Goal: Task Accomplishment & Management: Use online tool/utility

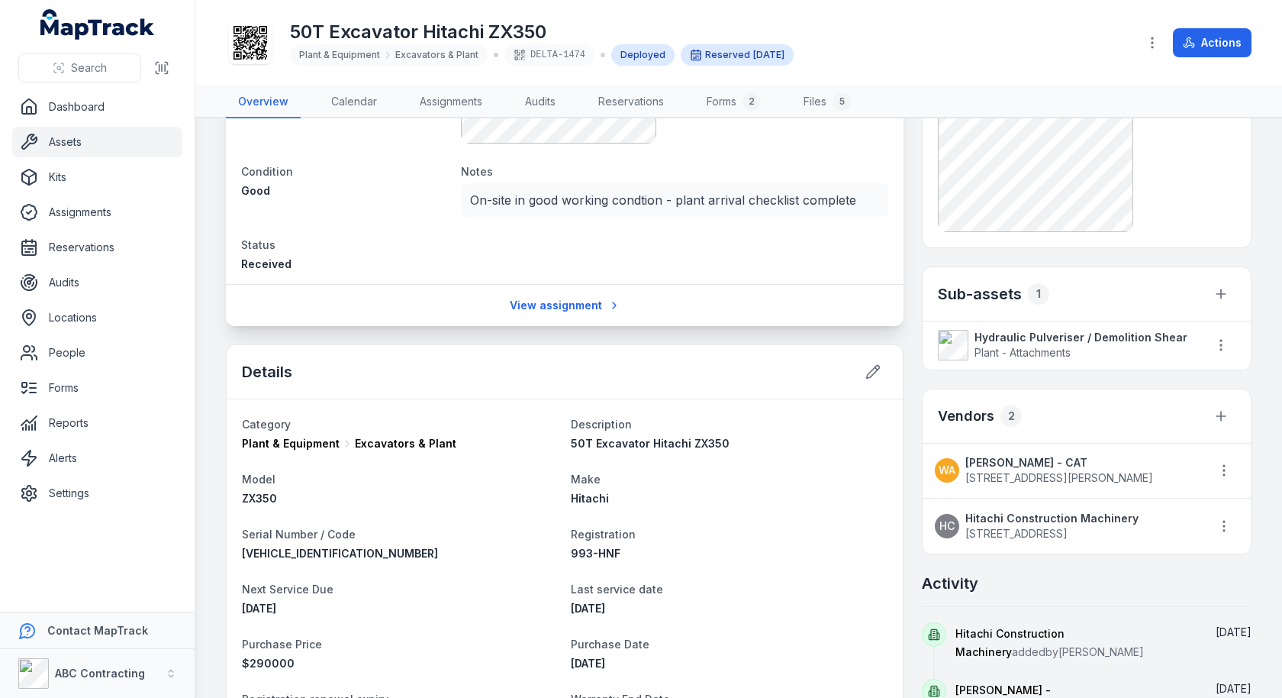
scroll to position [487, 0]
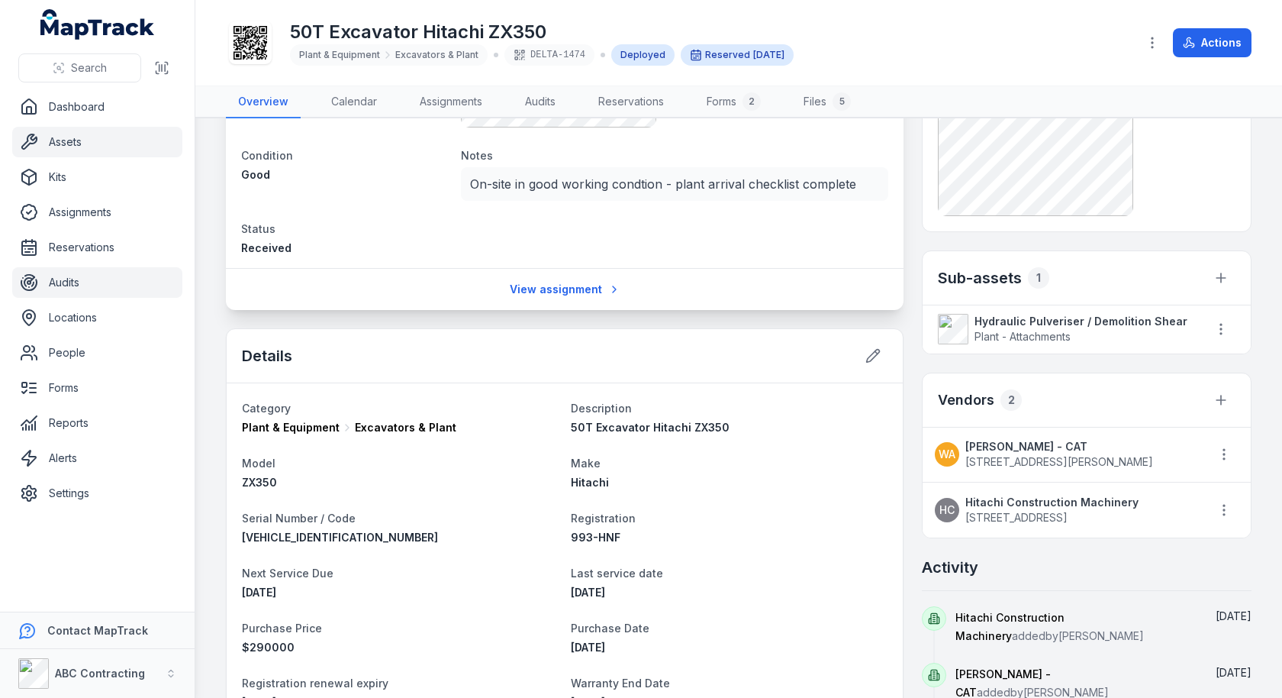
click at [110, 292] on link "Audits" at bounding box center [97, 282] width 170 height 31
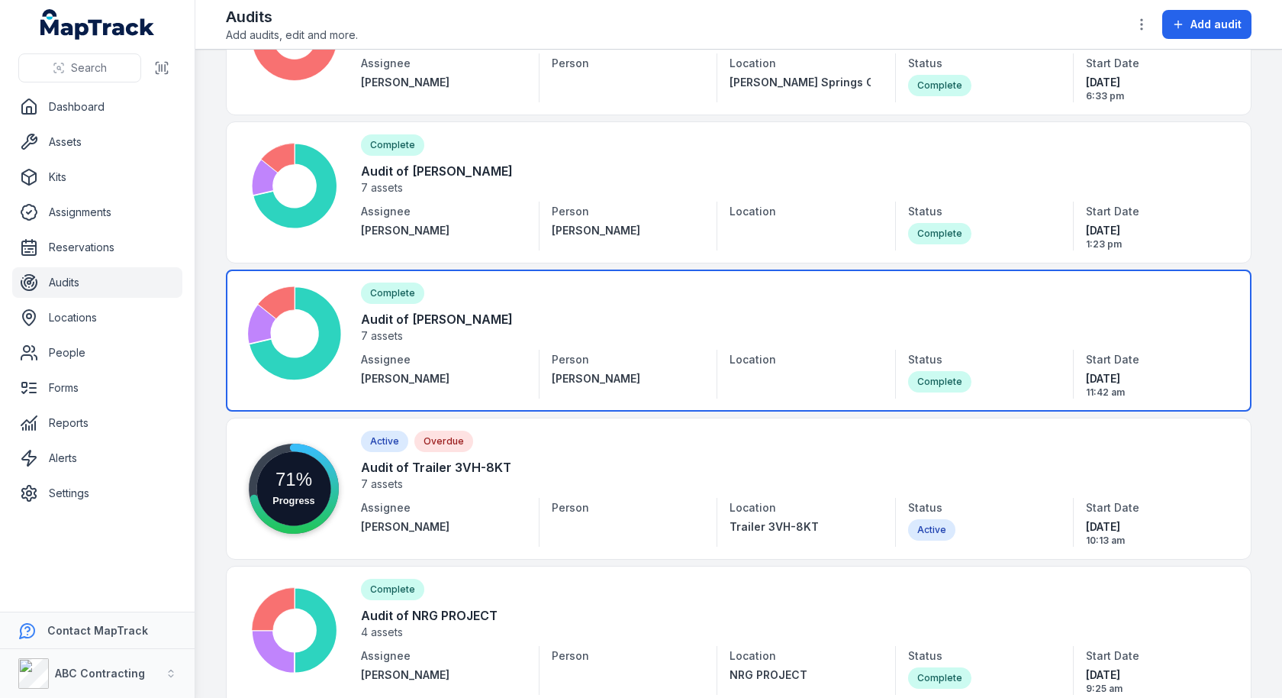
scroll to position [149, 0]
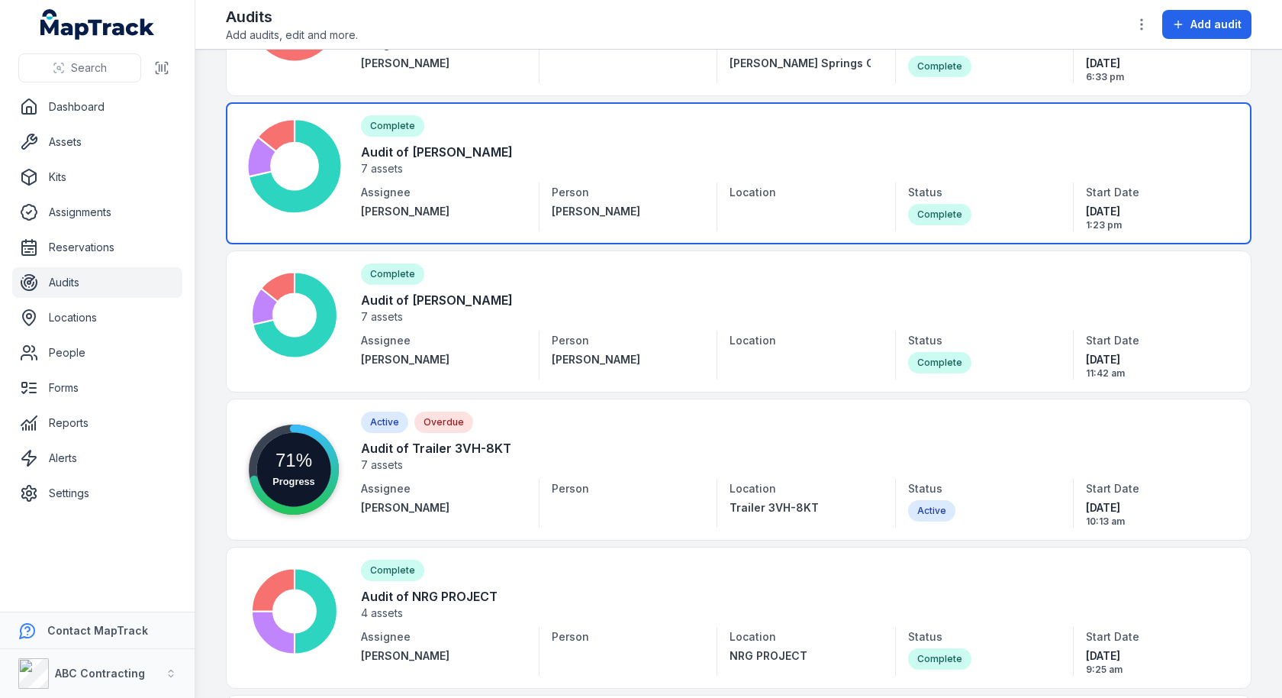
click at [721, 174] on link at bounding box center [739, 173] width 1026 height 142
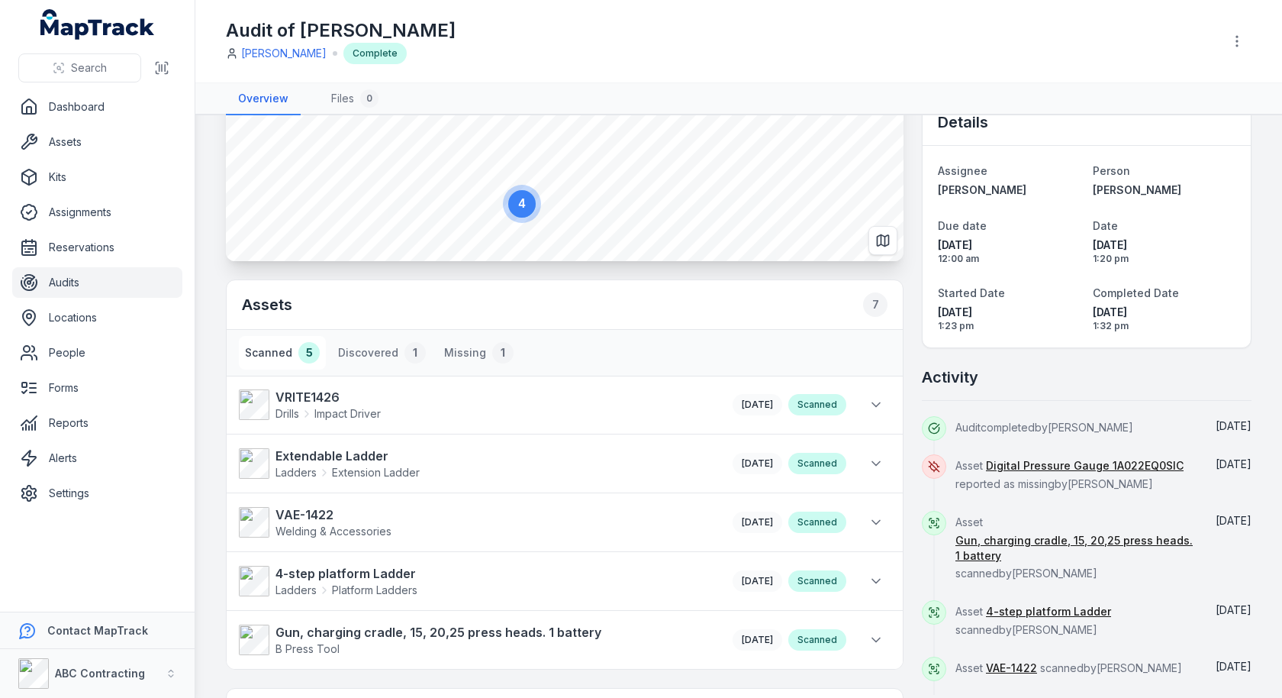
scroll to position [186, 0]
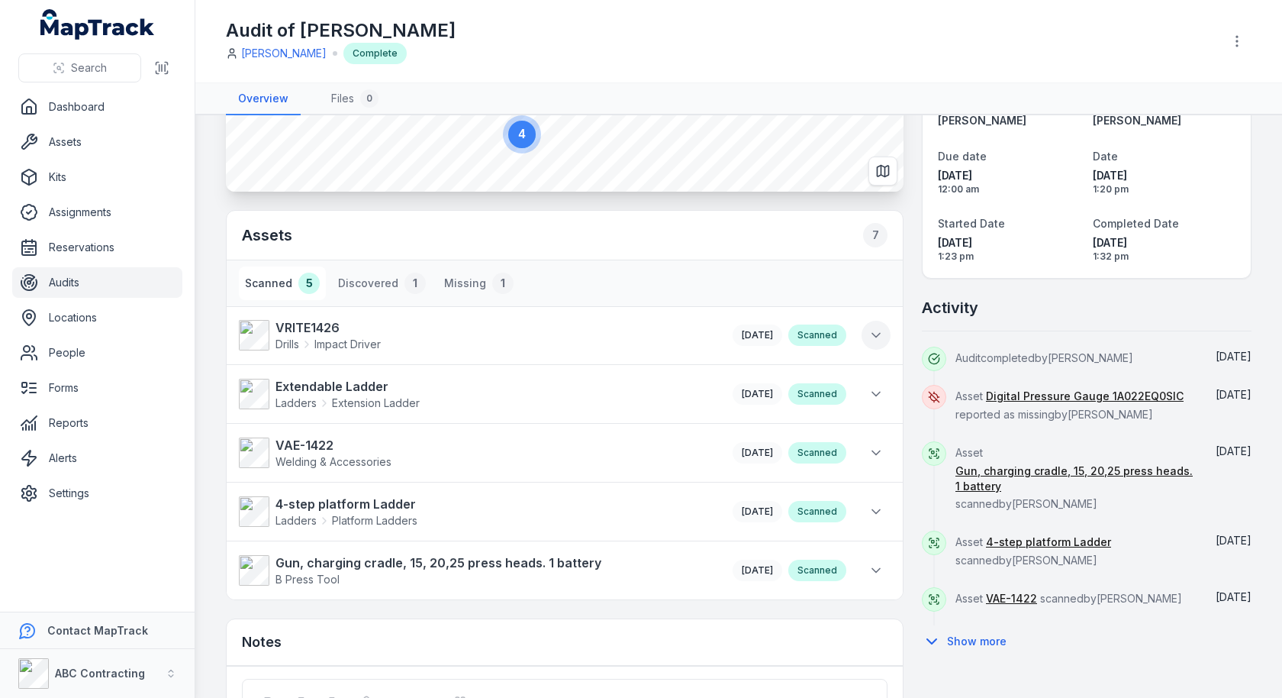
click at [872, 324] on button at bounding box center [876, 335] width 29 height 29
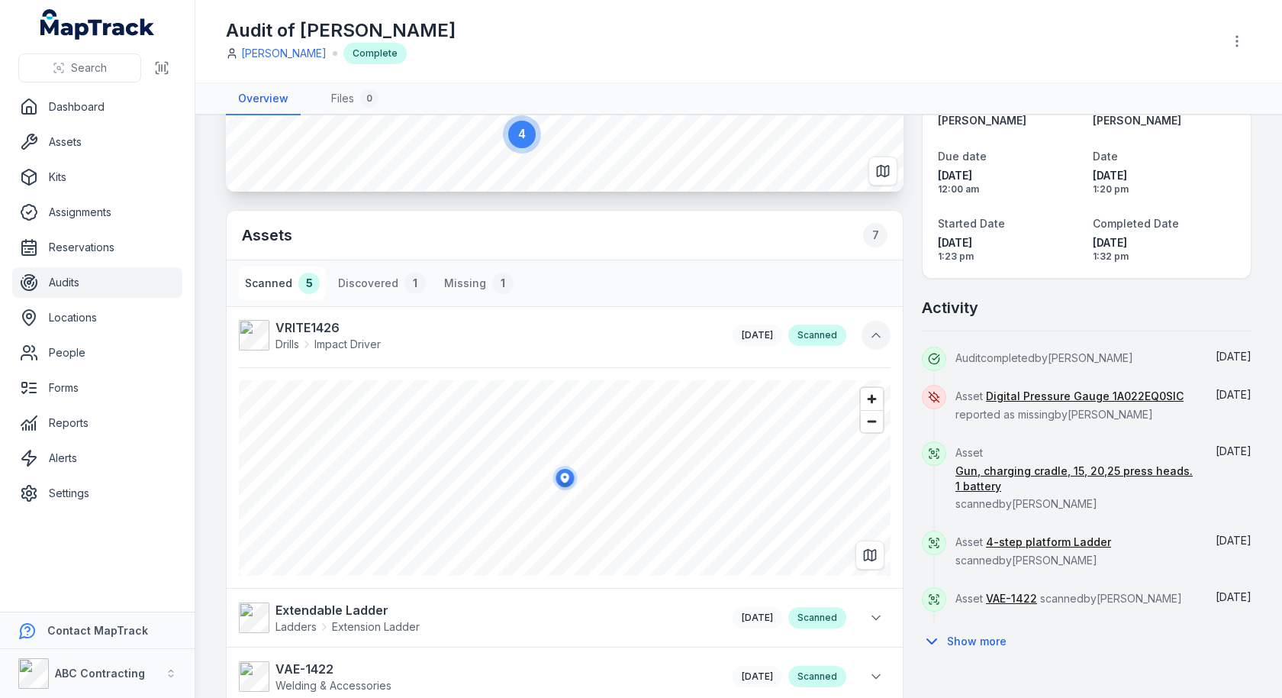
click at [875, 334] on icon at bounding box center [876, 334] width 15 height 15
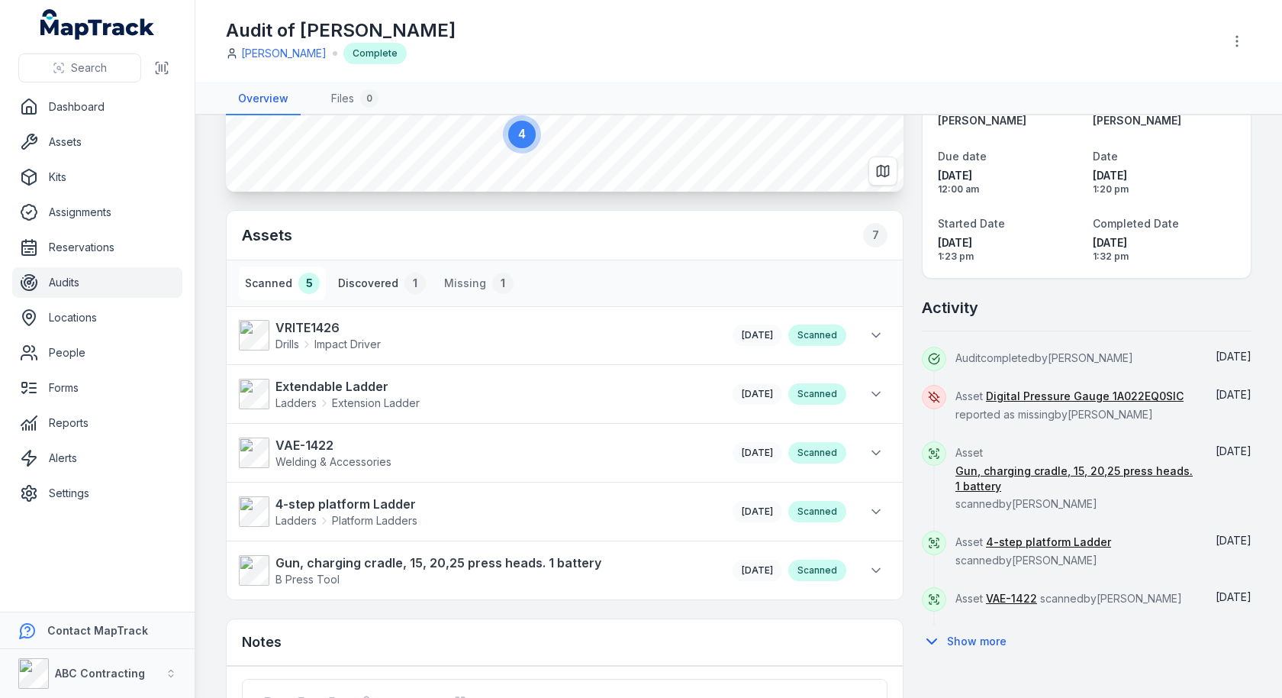
click at [390, 280] on button "Discovered 1" at bounding box center [382, 283] width 100 height 34
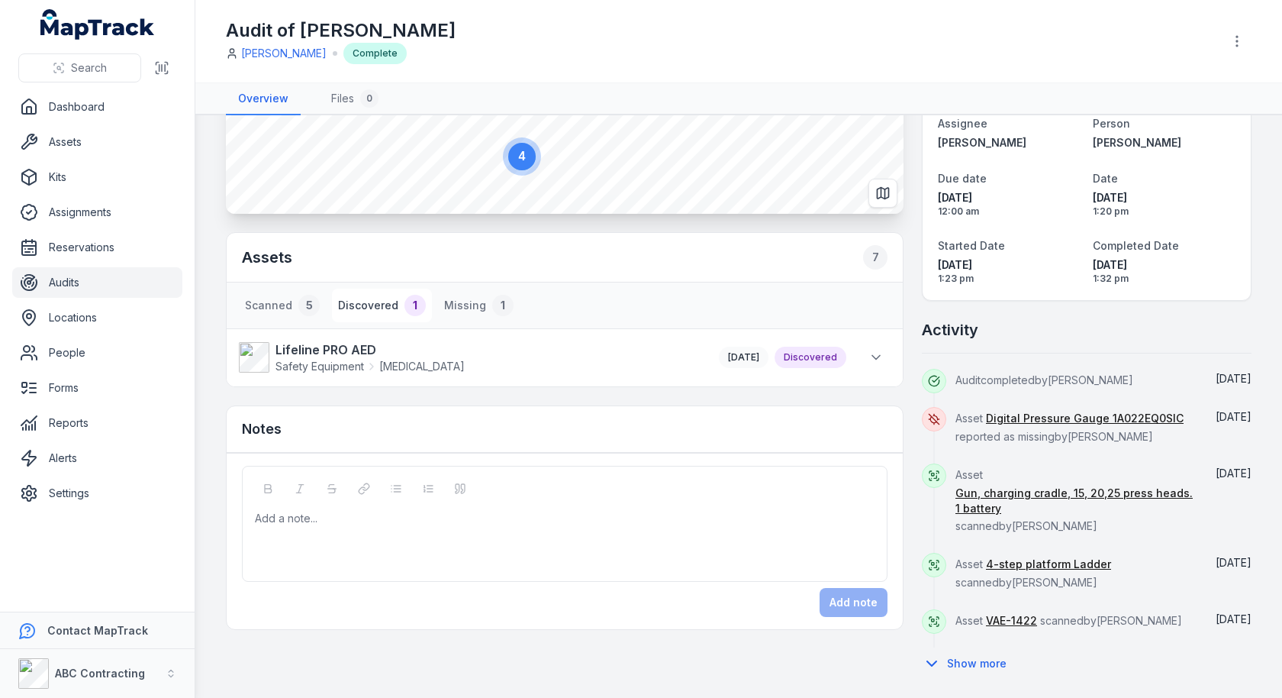
scroll to position [160, 0]
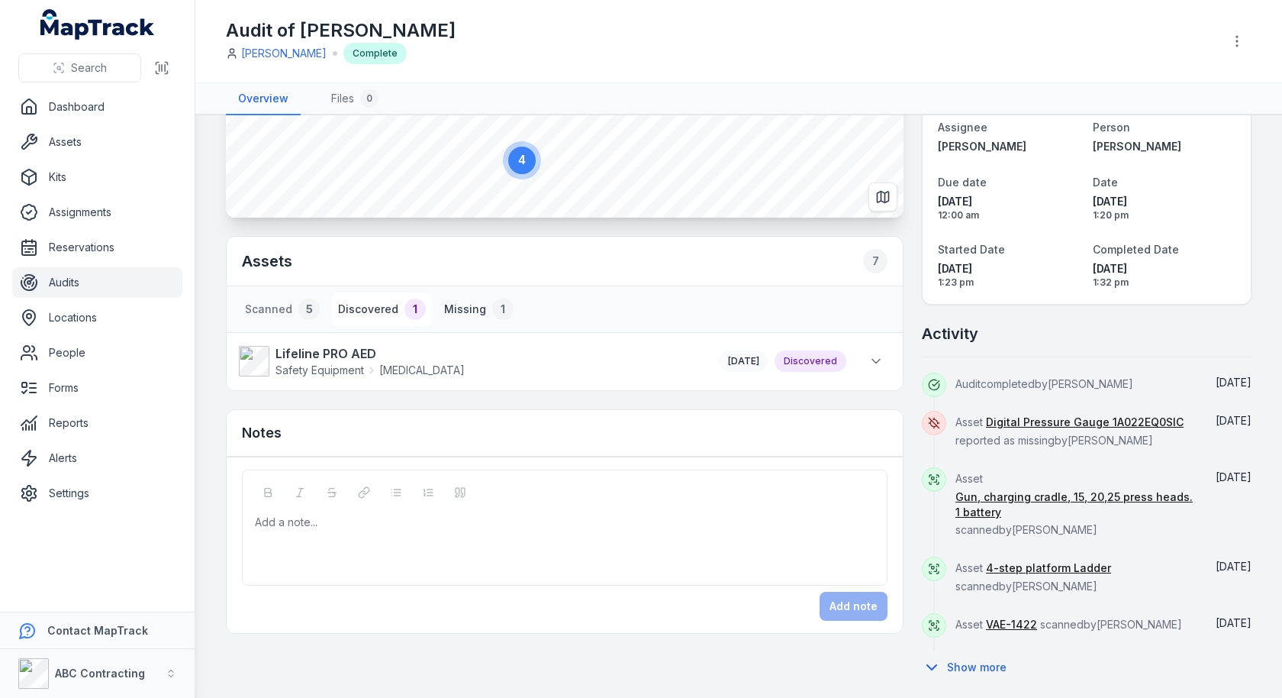
click at [469, 301] on button "Missing 1" at bounding box center [479, 309] width 82 height 34
click at [482, 349] on strong "Digital Pressure Gauge 1A022EQ0SIC" at bounding box center [417, 353] width 283 height 18
click at [711, 290] on div "Scanned 5 Discovered 1 Missing 1" at bounding box center [565, 309] width 676 height 46
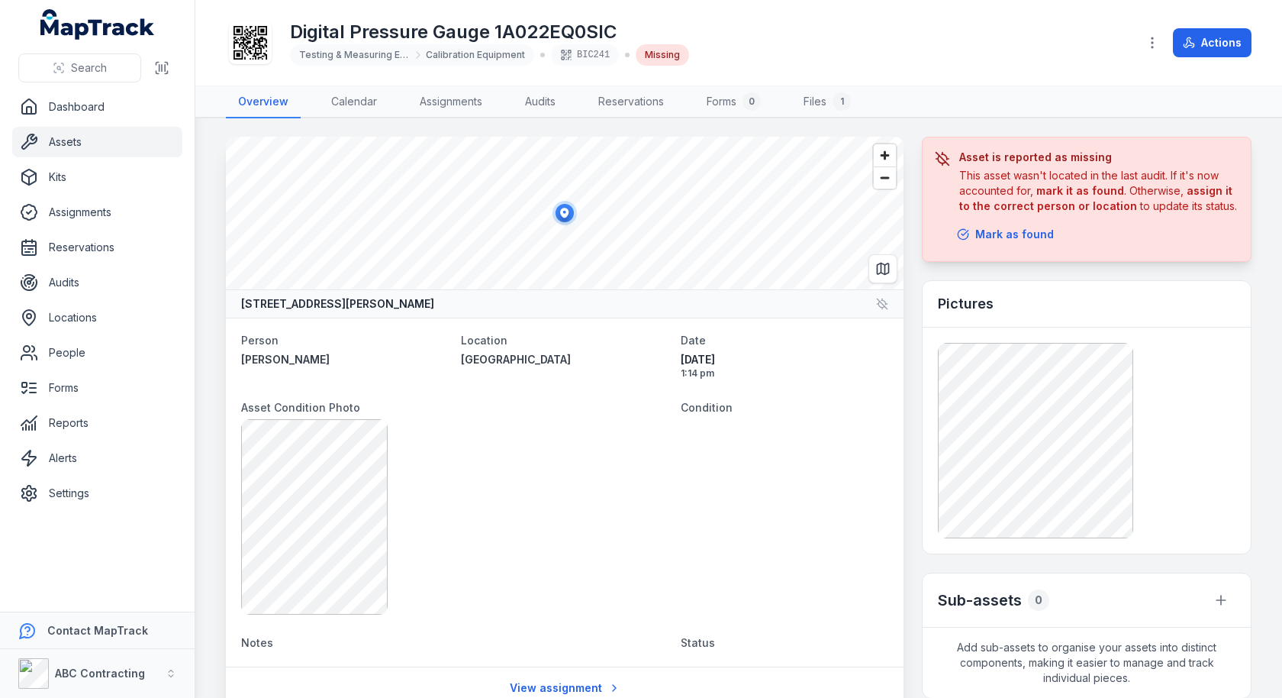
click at [1063, 189] on strong "mark it as found" at bounding box center [1081, 190] width 88 height 13
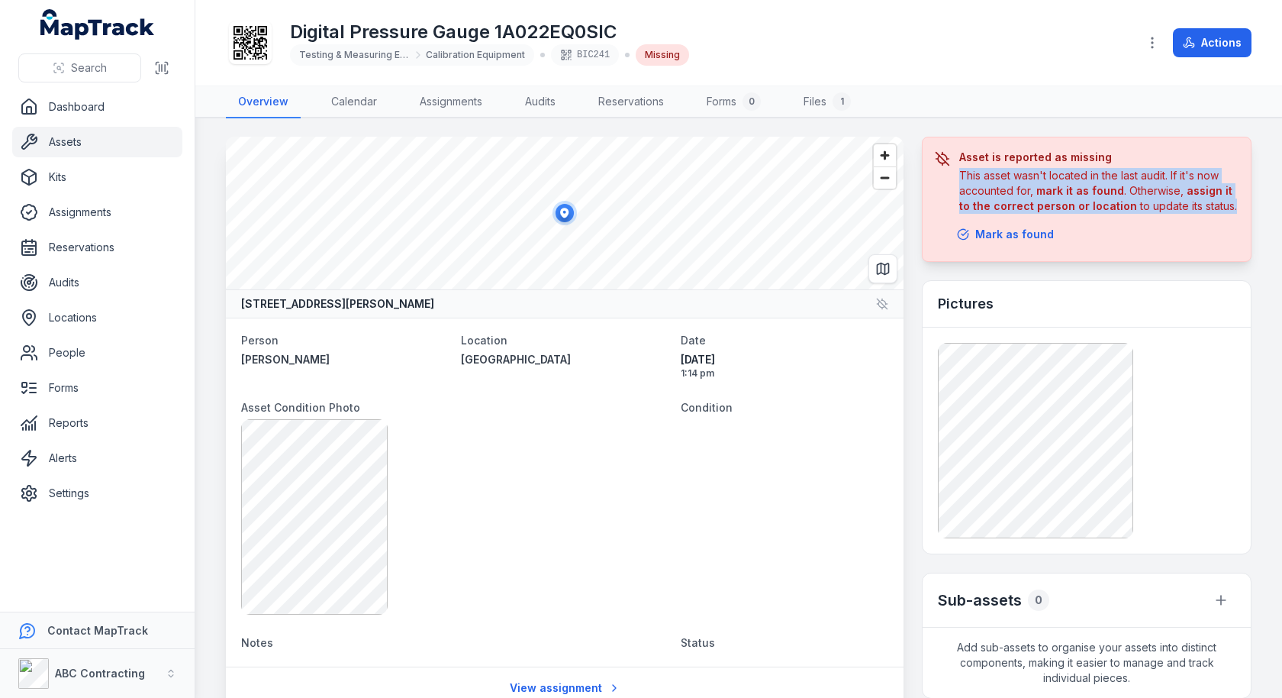
click at [1063, 189] on strong "mark it as found" at bounding box center [1081, 190] width 88 height 13
click at [1073, 188] on strong "mark it as found" at bounding box center [1081, 190] width 88 height 13
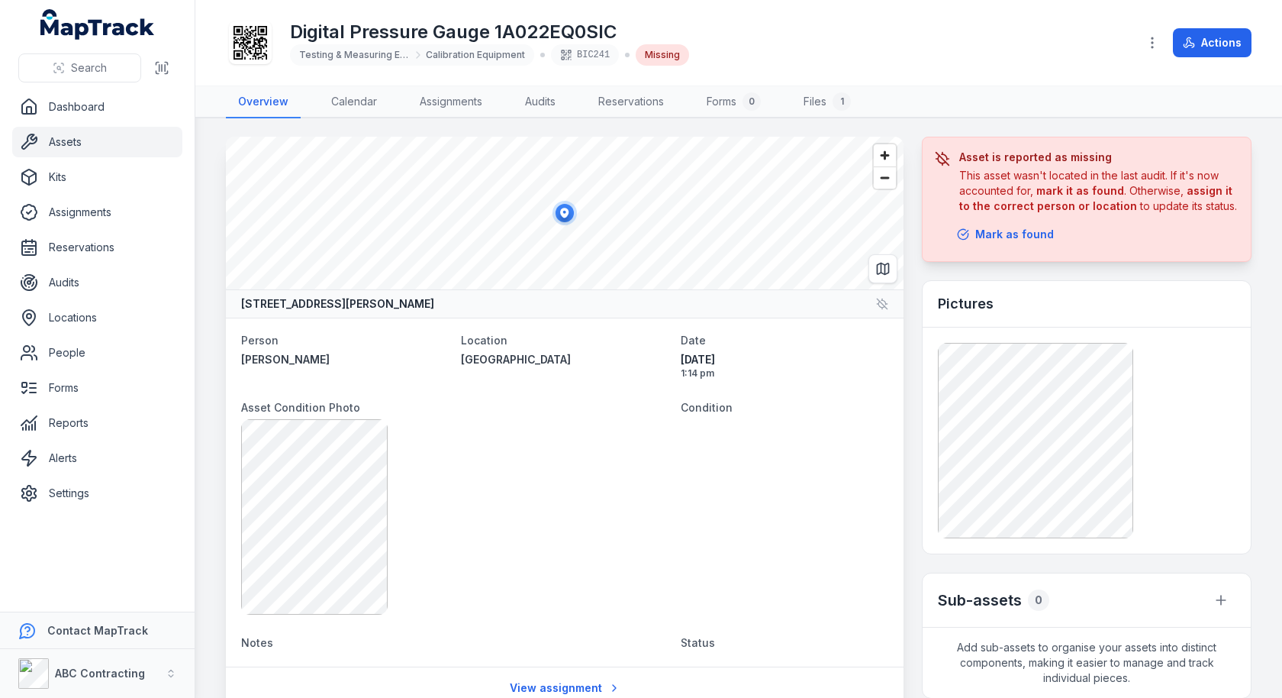
click at [966, 95] on nav "Overview Calendar Assignments Audits Reservations Forms 0 Files 1" at bounding box center [739, 102] width 1026 height 32
click at [88, 144] on link "Assets" at bounding box center [97, 142] width 170 height 31
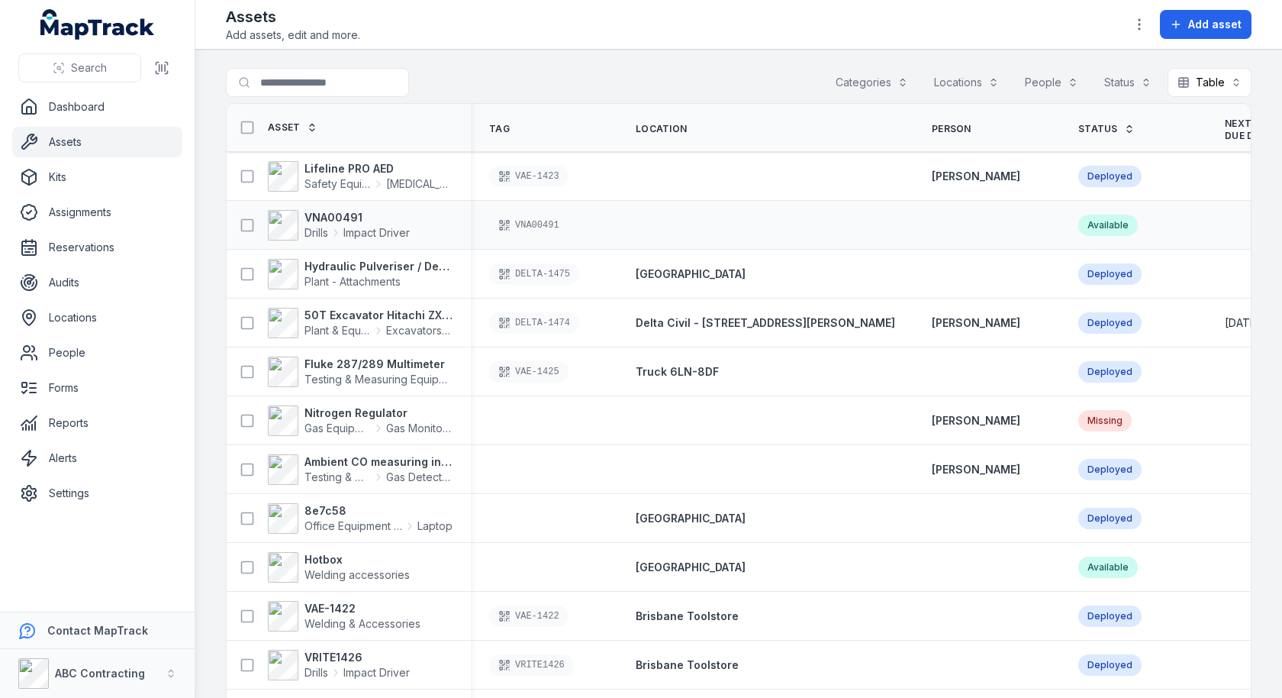
click at [673, 222] on div at bounding box center [766, 225] width 296 height 12
